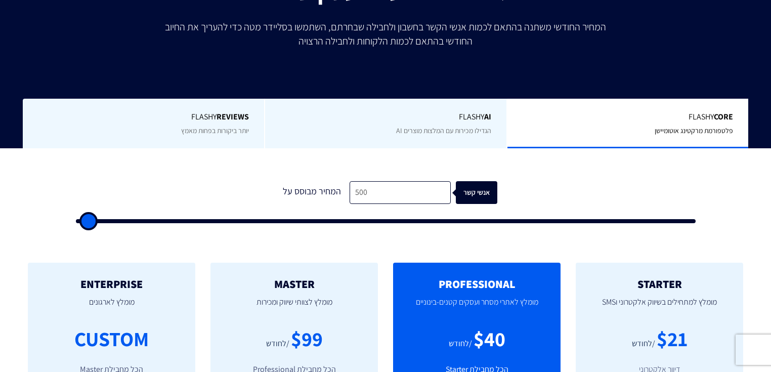
click at [374, 202] on input "500" at bounding box center [400, 192] width 101 height 23
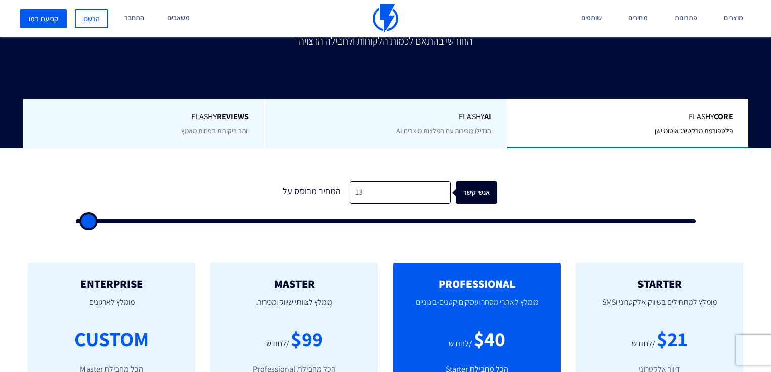
type input "135"
type input "500"
type input "1,350"
type input "1500"
type input "13,500"
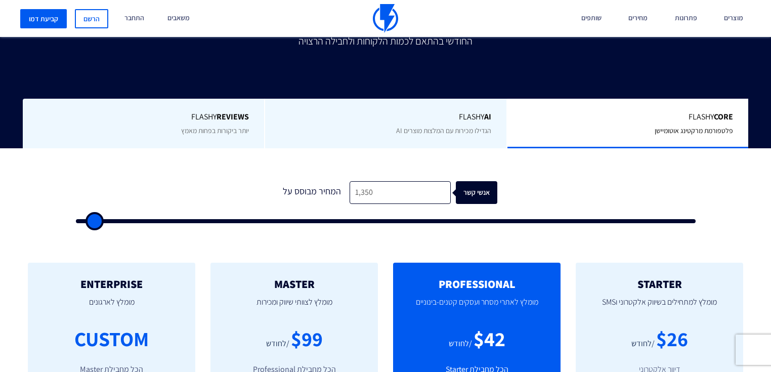
type input "13500"
type input "135,000"
type input "100000"
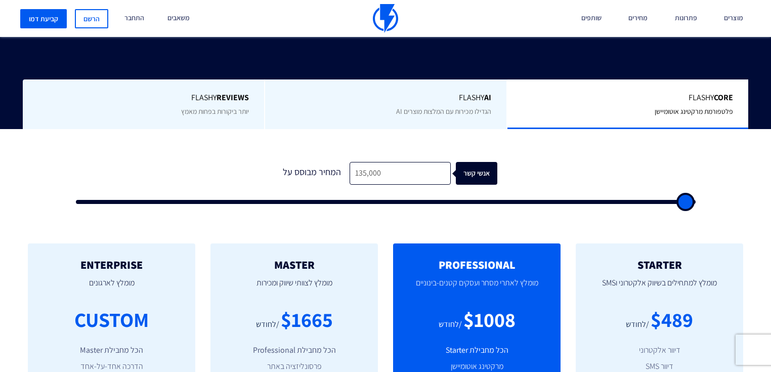
scroll to position [243, 0]
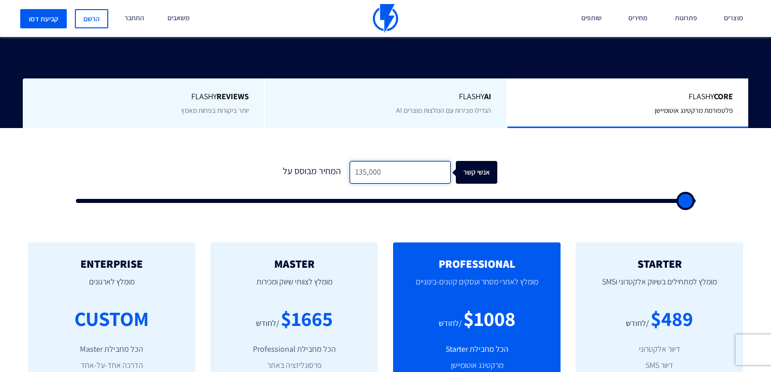
drag, startPoint x: 360, startPoint y: 148, endPoint x: 350, endPoint y: 151, distance: 10.7
click at [350, 161] on input "135,000" at bounding box center [400, 172] width 101 height 23
click at [360, 161] on input "135,000" at bounding box center [400, 172] width 101 height 23
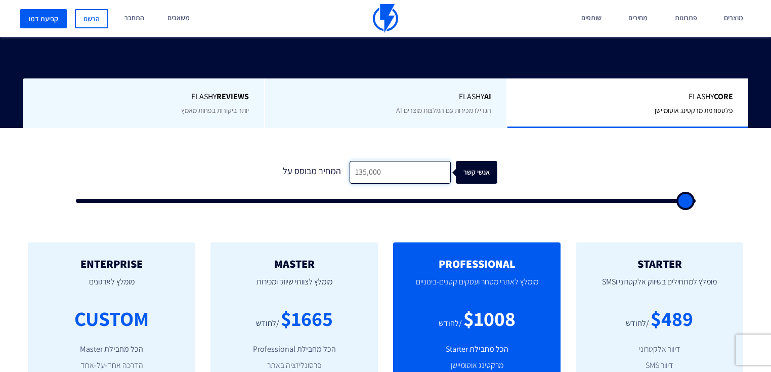
click at [360, 161] on input "135,000" at bounding box center [400, 172] width 101 height 23
drag, startPoint x: 361, startPoint y: 151, endPoint x: 352, endPoint y: 154, distance: 10.2
click at [352, 161] on input "135,000" at bounding box center [400, 172] width 101 height 23
type input "5,000"
type input "5000"
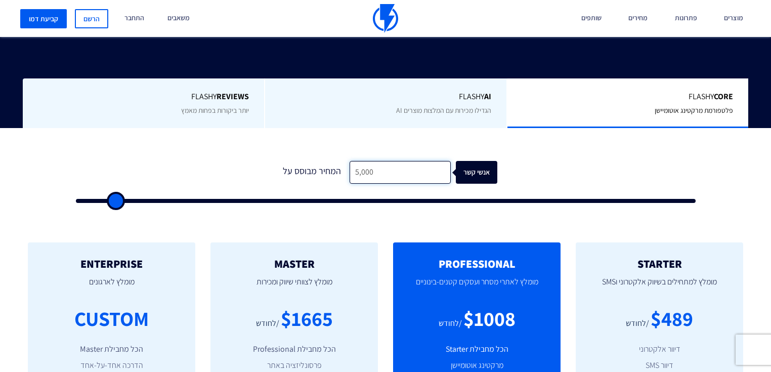
type input "50,000"
type input "50000"
type input "250,000"
type input "100000"
click at [360, 161] on input "250,000" at bounding box center [400, 172] width 101 height 23
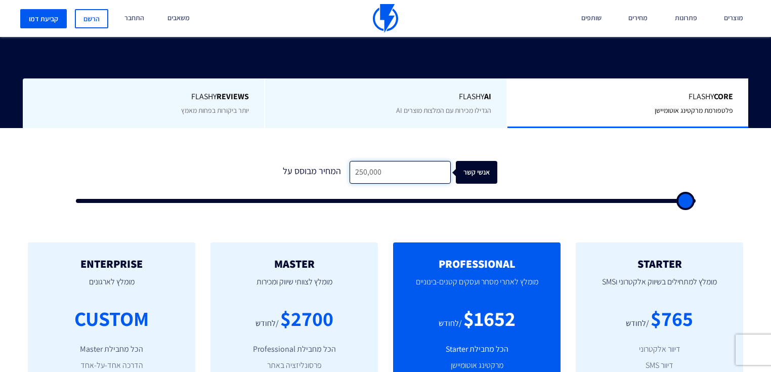
click at [360, 161] on input "250,000" at bounding box center [400, 172] width 101 height 23
type input "5"
type input "500"
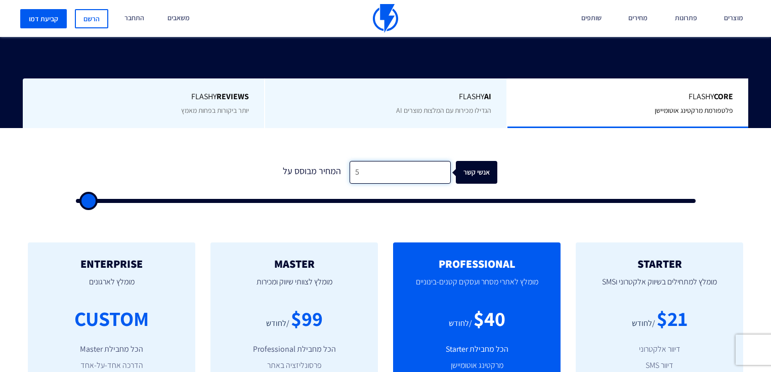
type input "50"
type input "500"
type input "5,000"
type input "5000"
type input "50,000"
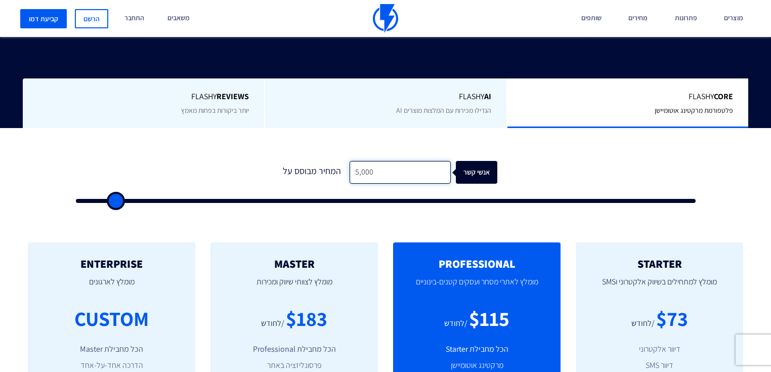
type input "50000"
type input "250,000"
type input "100000"
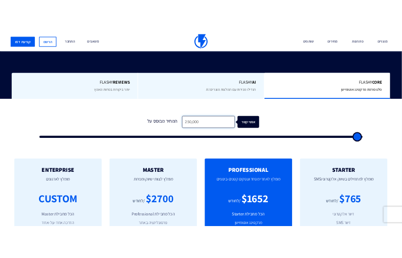
scroll to position [251, 0]
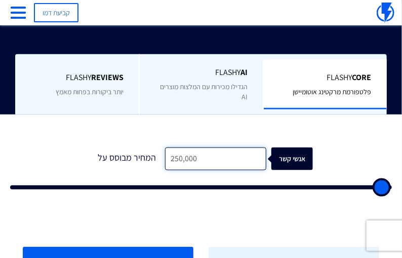
type input "250,000"
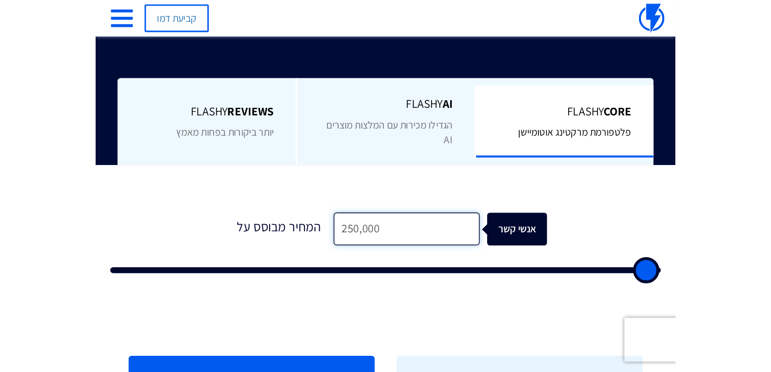
scroll to position [243, 0]
